Goal: Transaction & Acquisition: Purchase product/service

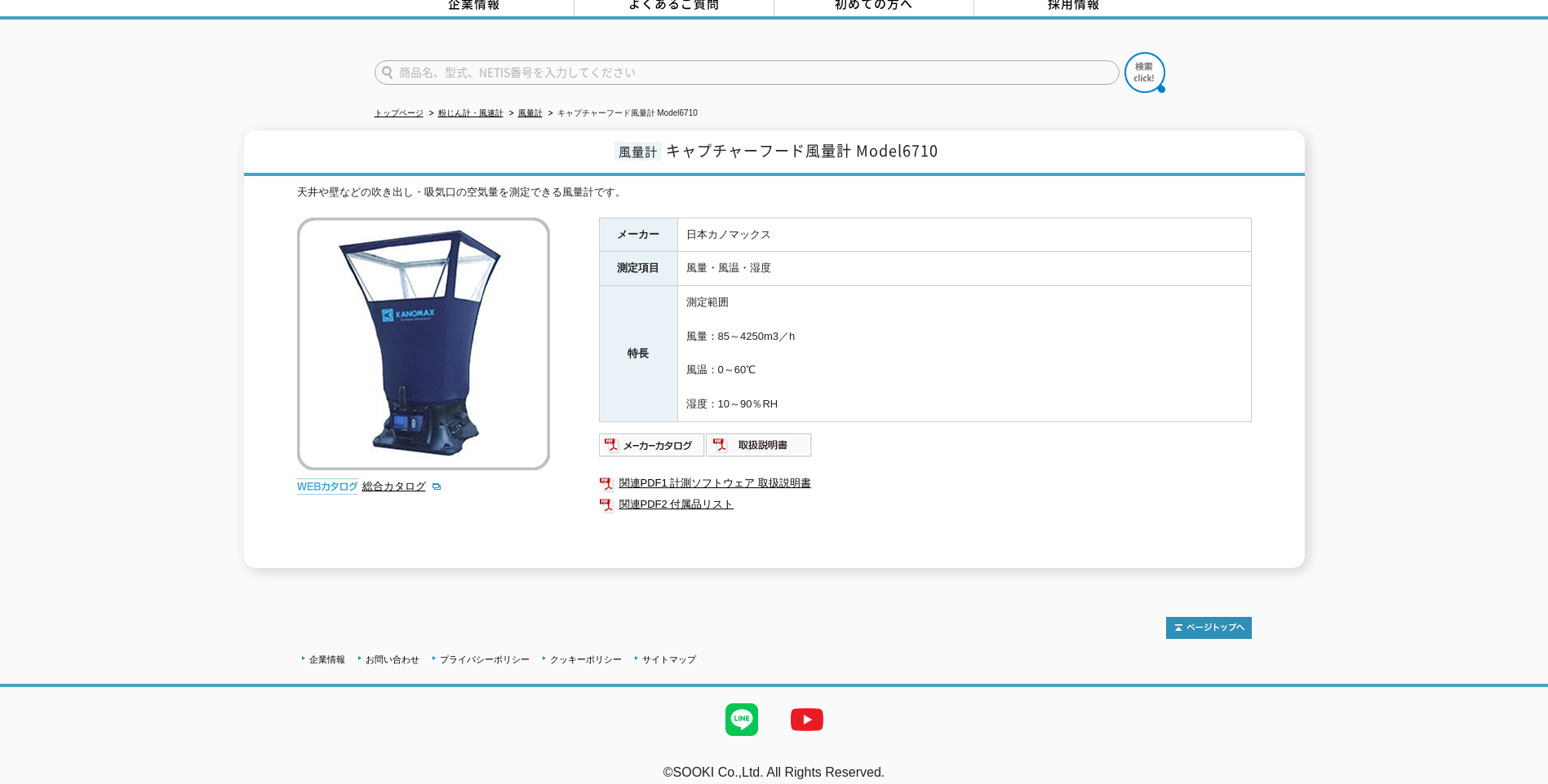
scroll to position [91, 0]
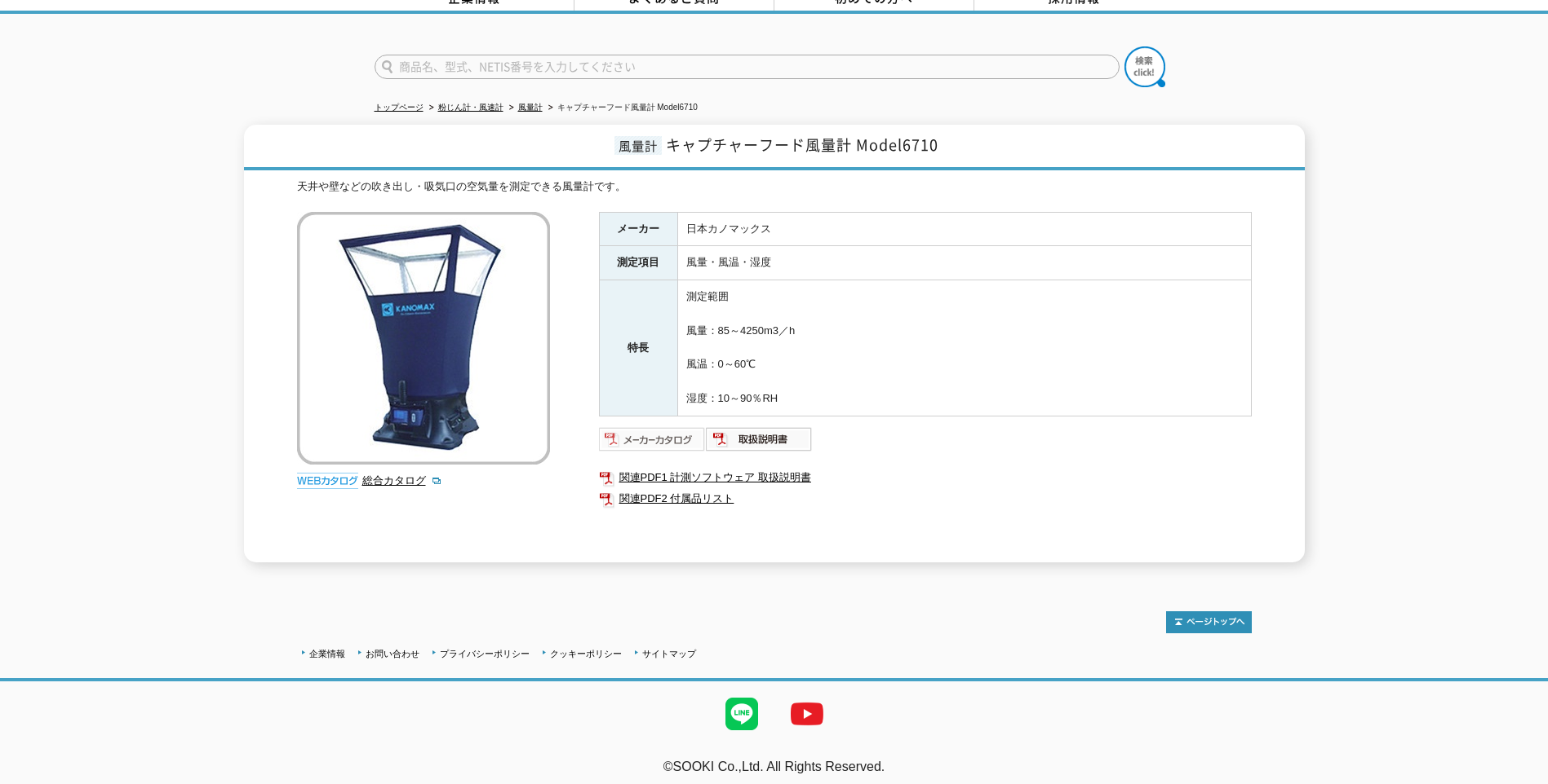
click at [657, 426] on img at bounding box center [652, 439] width 107 height 26
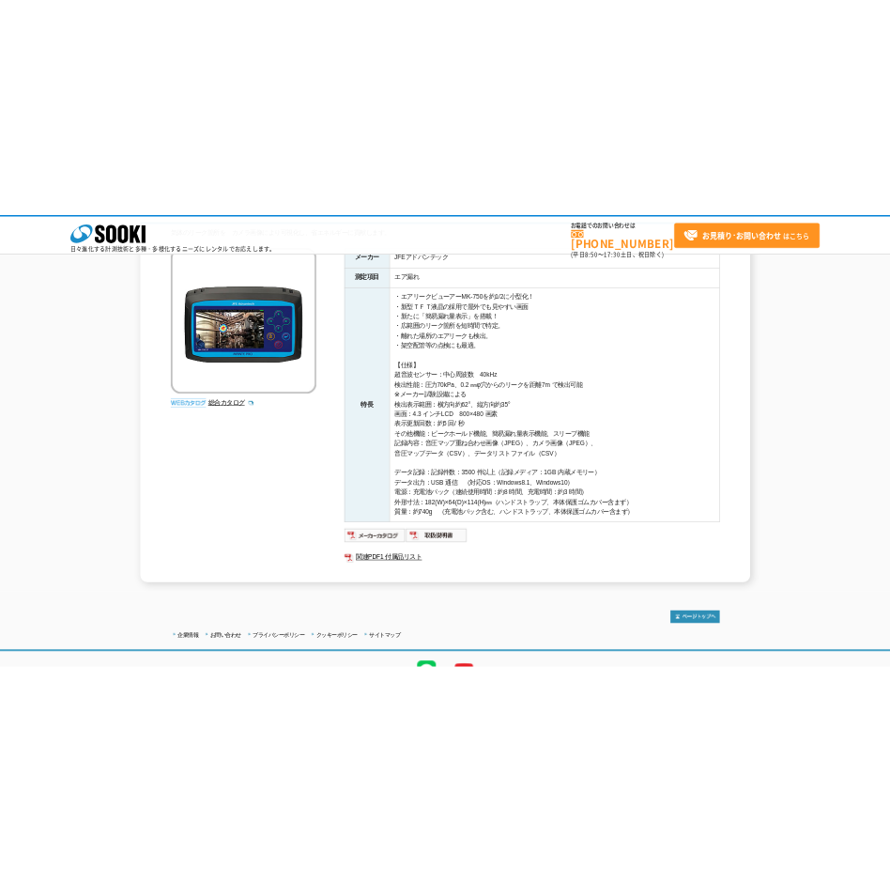
scroll to position [295, 0]
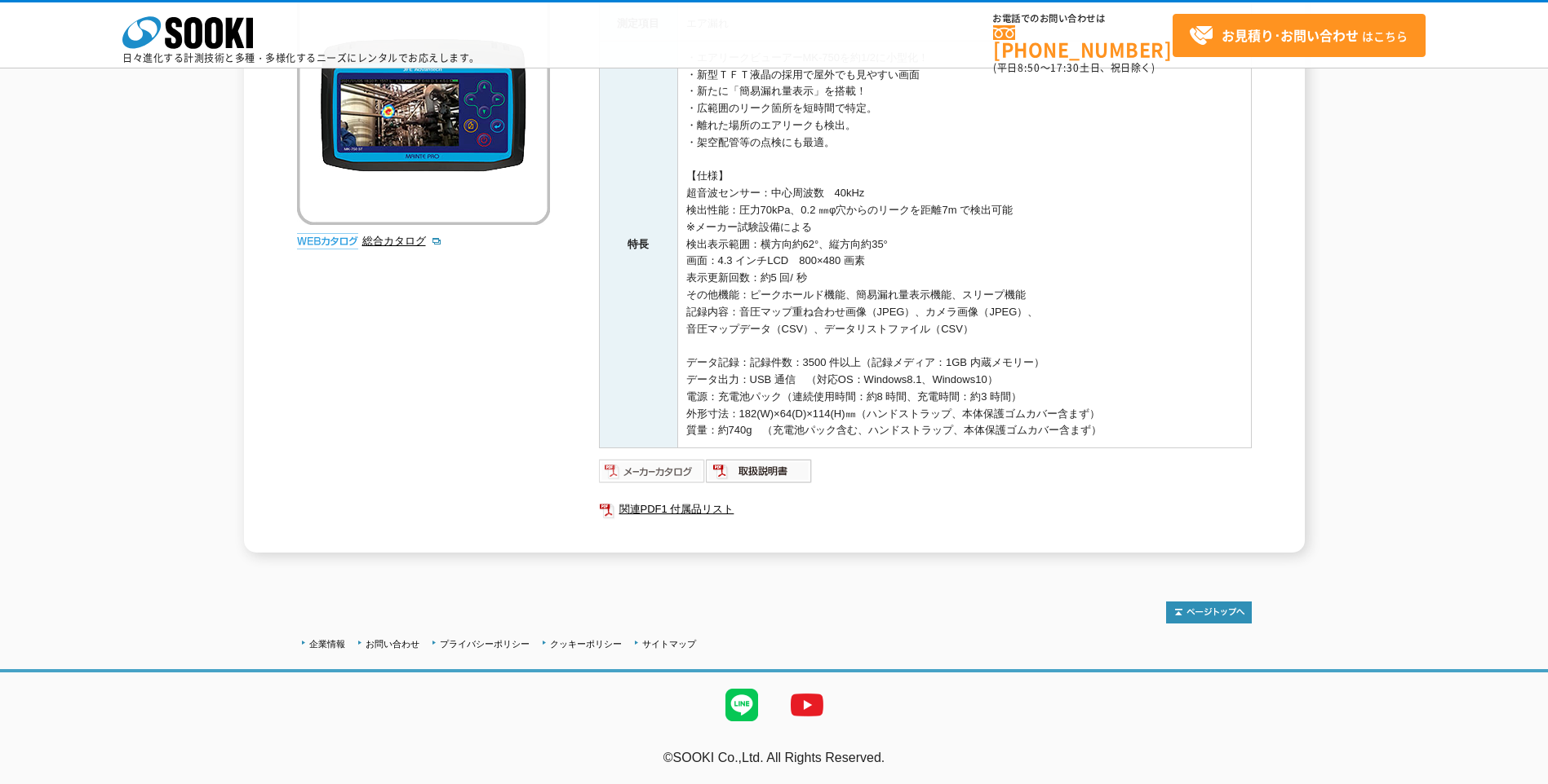
click at [615, 466] on img at bounding box center [652, 471] width 107 height 26
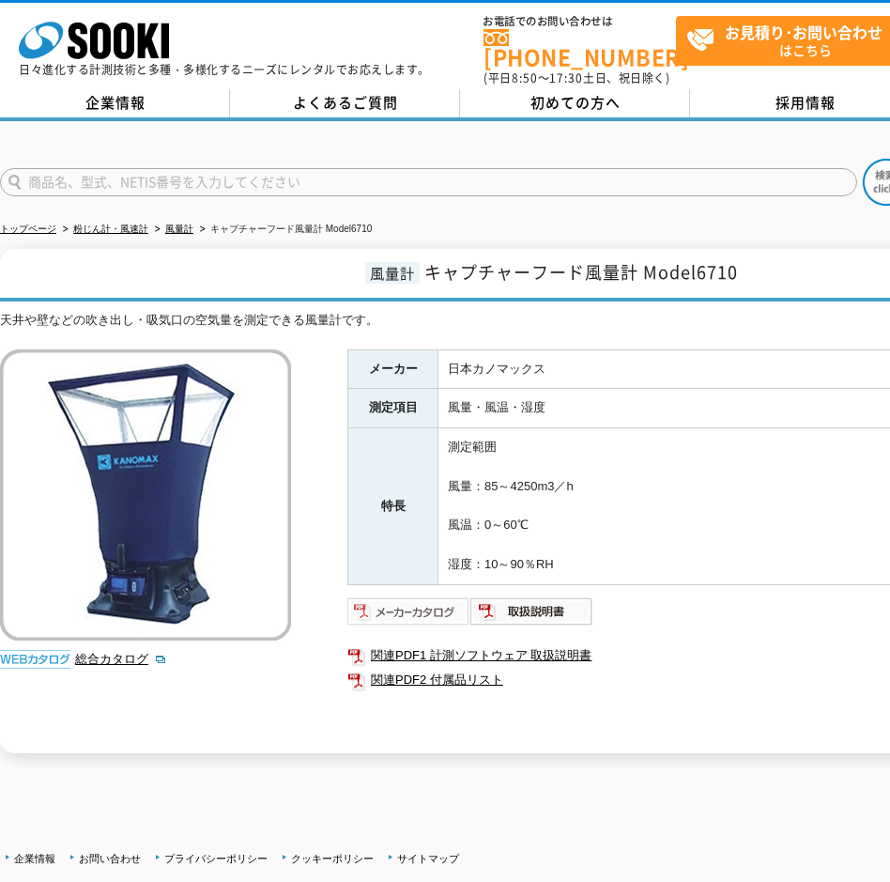
click at [387, 607] on img at bounding box center [408, 611] width 123 height 30
